Goal: Information Seeking & Learning: Learn about a topic

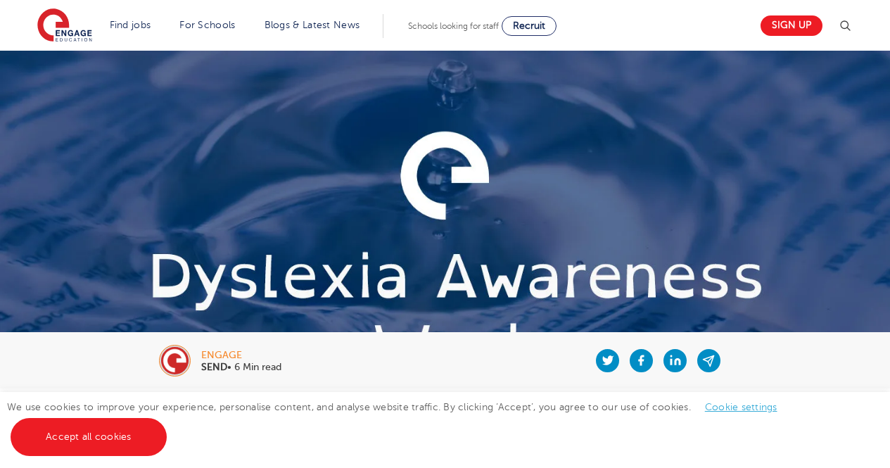
scroll to position [232, 0]
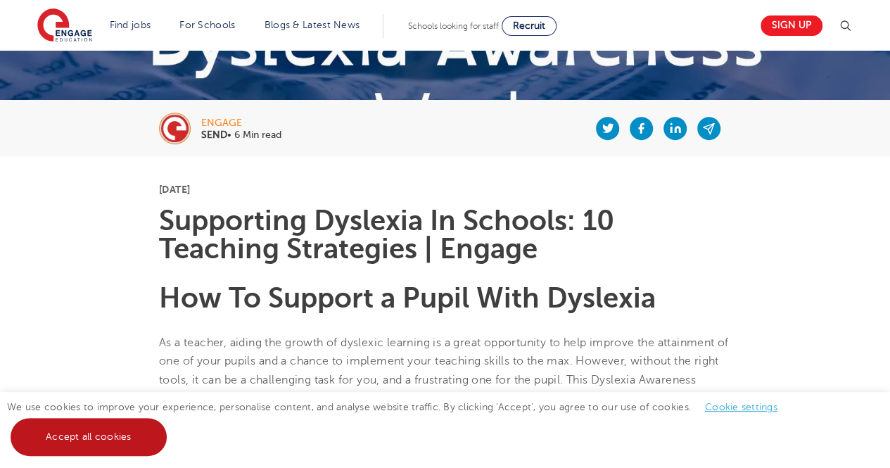
click at [109, 438] on link "Accept all cookies" at bounding box center [89, 437] width 156 height 38
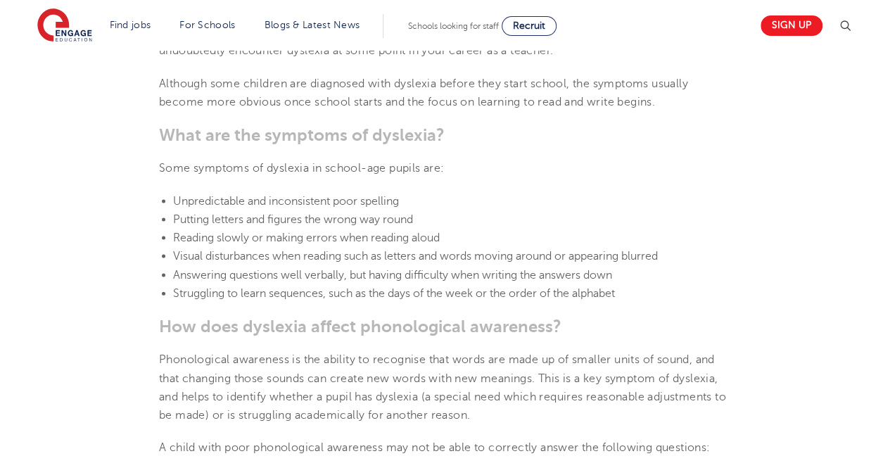
scroll to position [1382, 0]
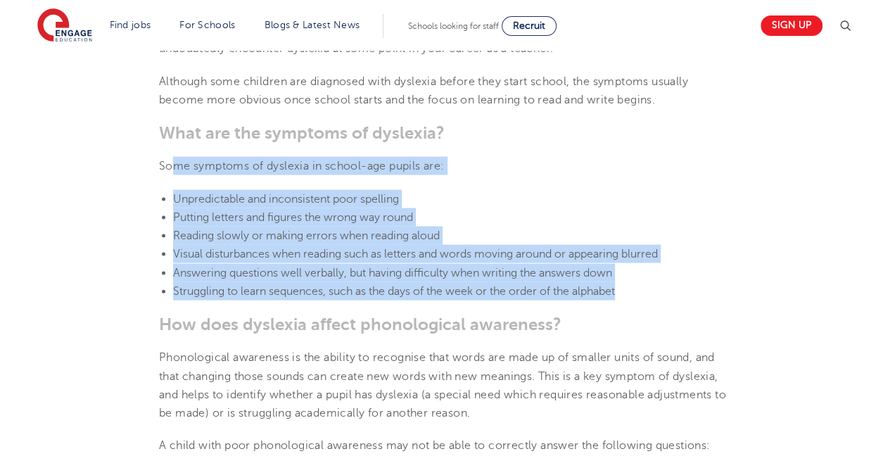
drag, startPoint x: 627, startPoint y: 294, endPoint x: 171, endPoint y: 155, distance: 476.7
copy section "me symptoms of [MEDICAL_DATA] in school-age pupils are: Unpredictable and incon…"
click at [424, 279] on li "Answering questions well verbally, but having difficulty when writing the answe…" at bounding box center [452, 273] width 558 height 18
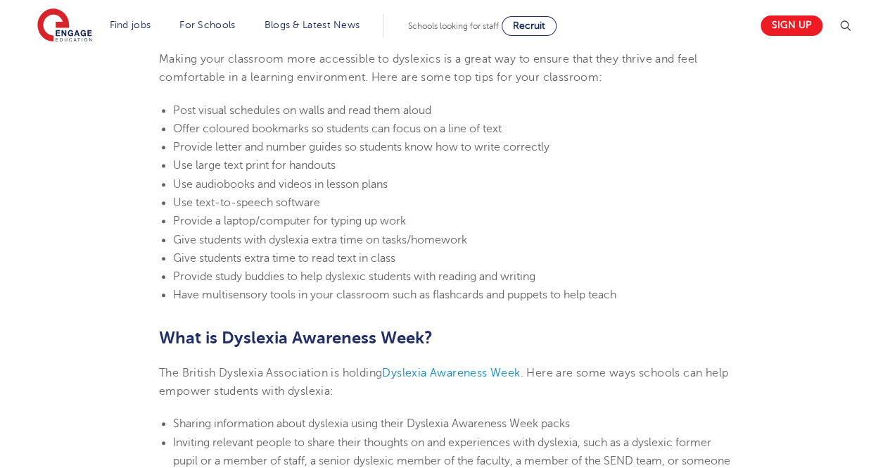
scroll to position [3112, 0]
